Goal: Task Accomplishment & Management: Manage account settings

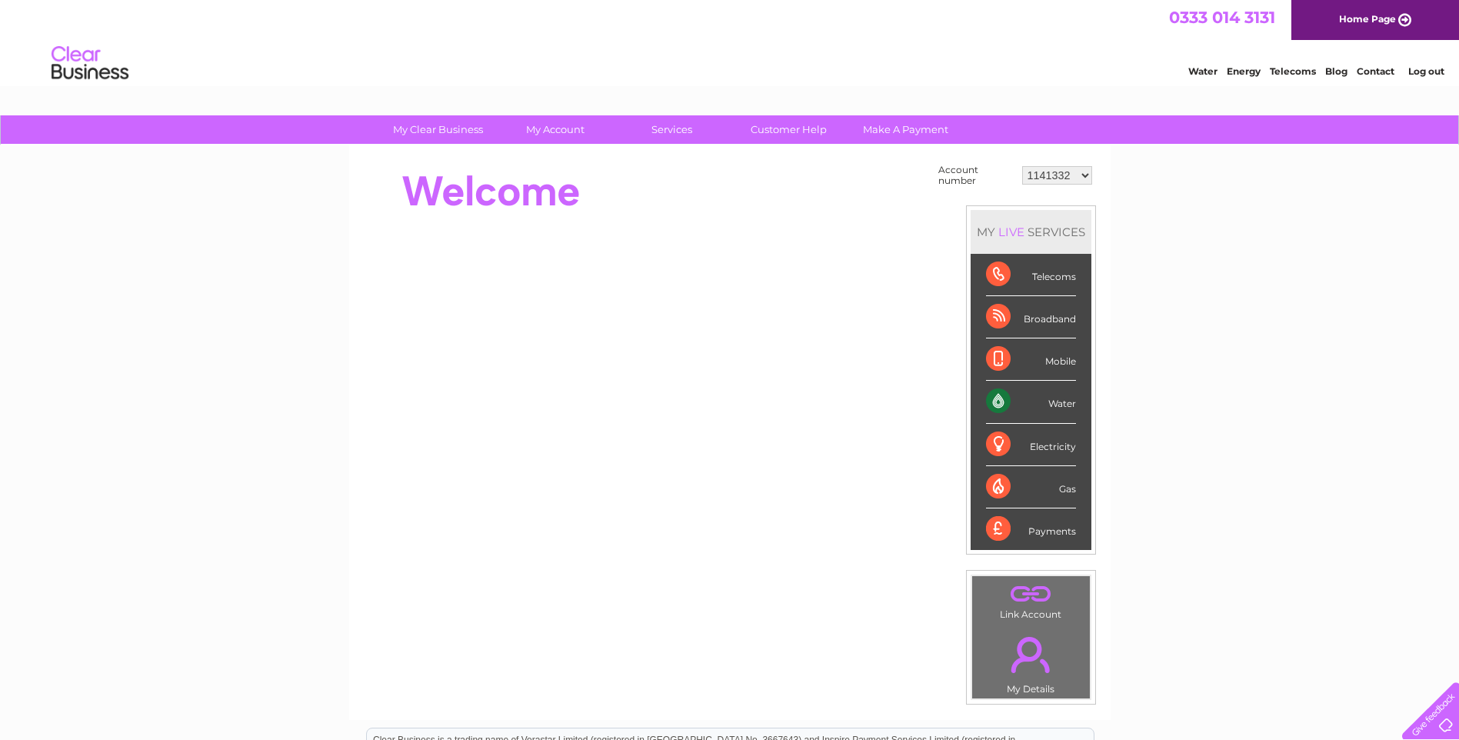
click at [1042, 179] on select "1141332 30304571 30322042" at bounding box center [1057, 175] width 70 height 18
select select "30304571"
click at [1022, 166] on select "1141332 30304571 30322042" at bounding box center [1057, 175] width 70 height 18
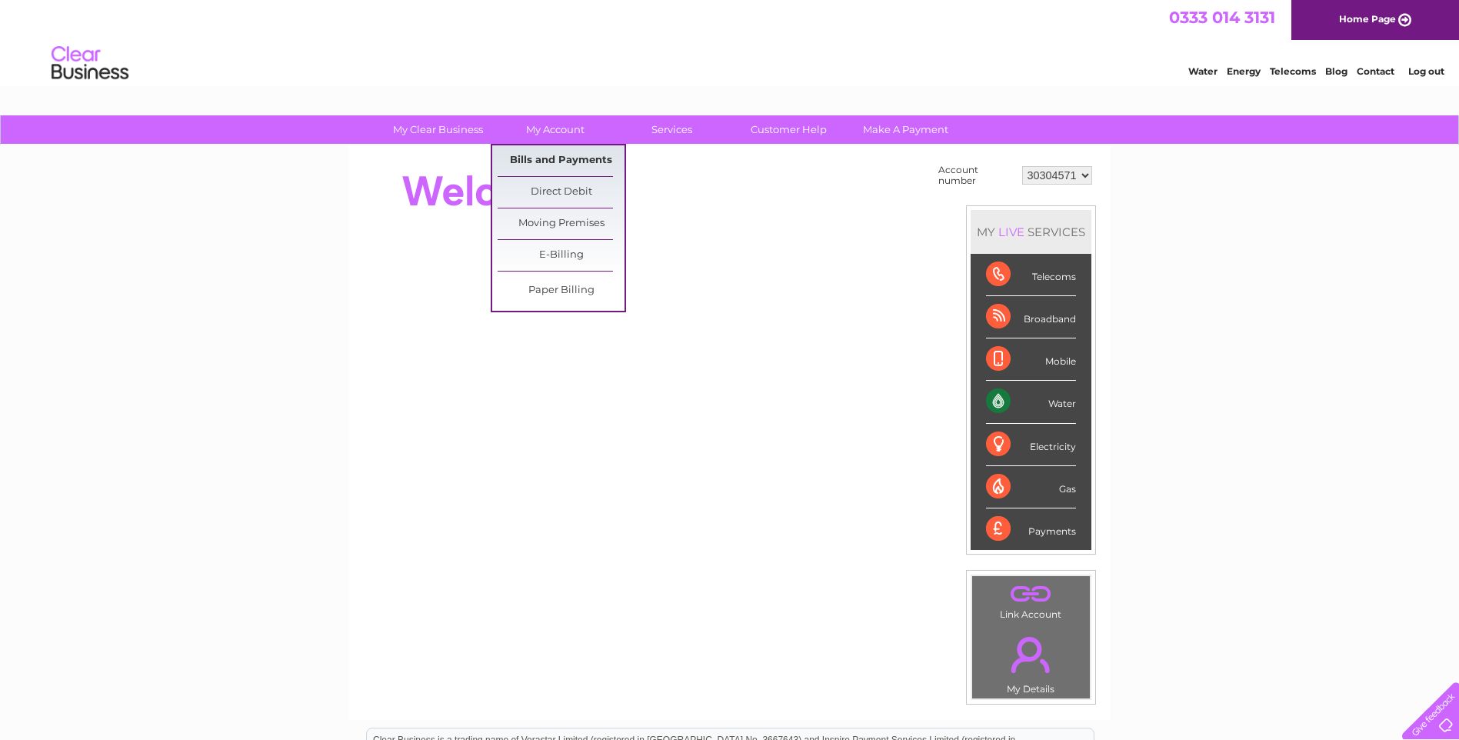
click at [580, 158] on link "Bills and Payments" at bounding box center [561, 160] width 127 height 31
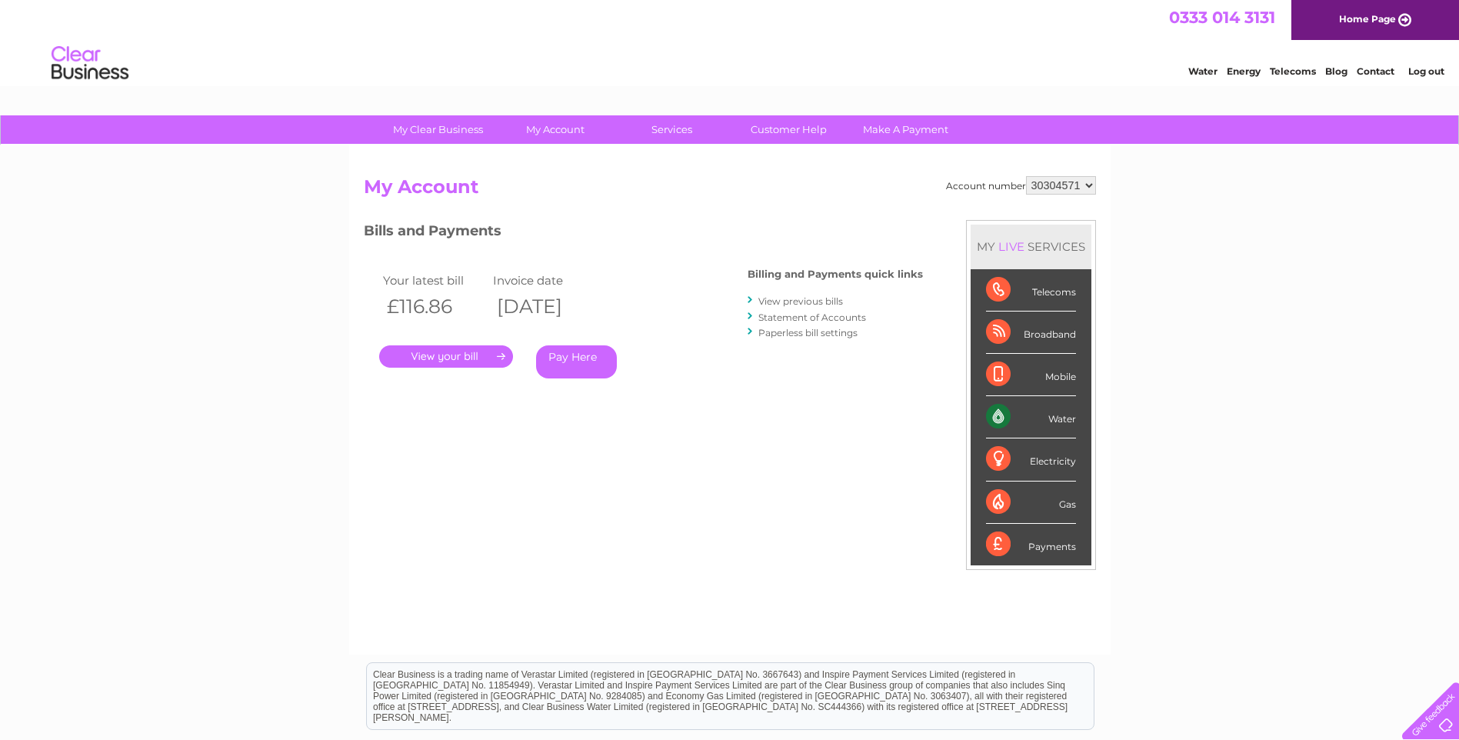
click at [808, 301] on link "View previous bills" at bounding box center [800, 301] width 85 height 12
